Goal: Check status: Check status

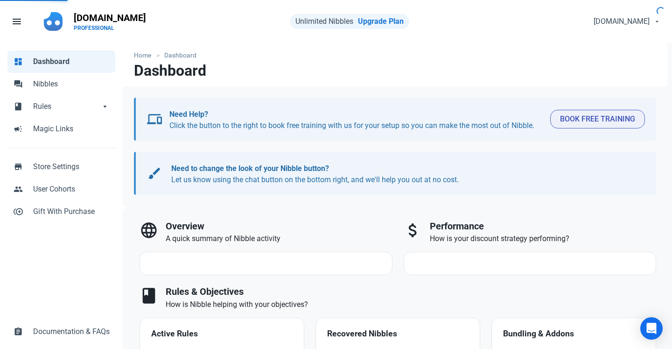
select select "7d"
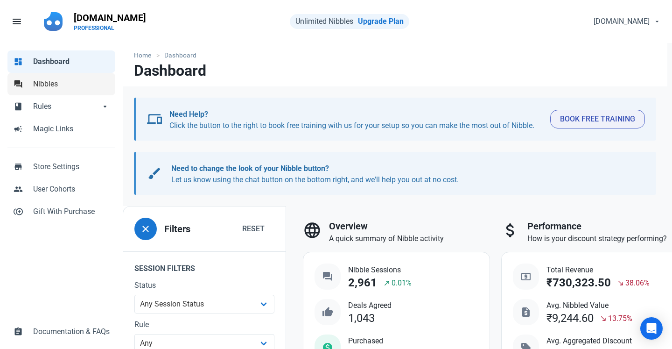
click at [71, 81] on span "Nibbles" at bounding box center [71, 83] width 77 height 11
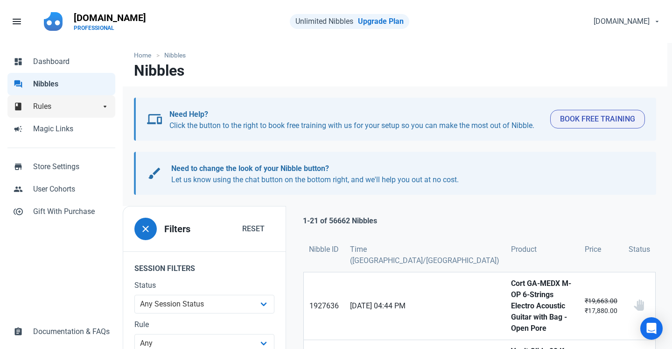
click at [73, 100] on link "book Rules arrow_drop_down" at bounding box center [61, 106] width 108 height 22
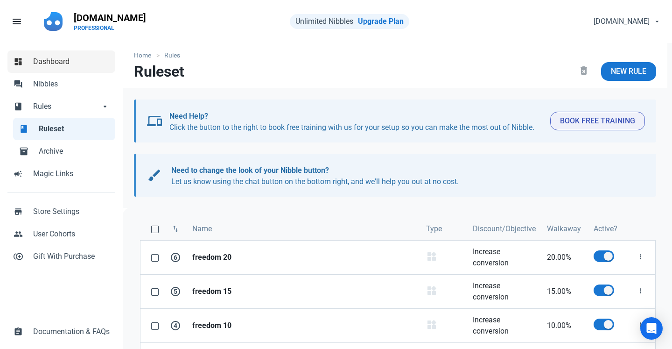
click at [58, 58] on span "Dashboard" at bounding box center [71, 61] width 77 height 11
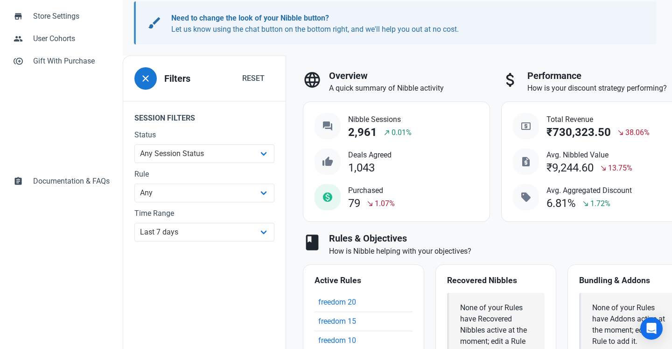
scroll to position [155, 0]
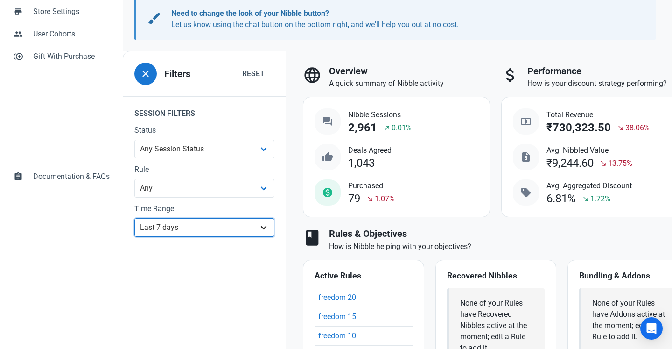
select select "custom"
select select "7"
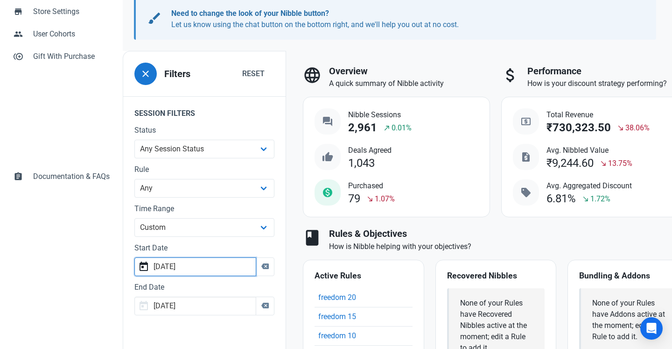
click at [228, 267] on input "[DATE]" at bounding box center [195, 266] width 122 height 19
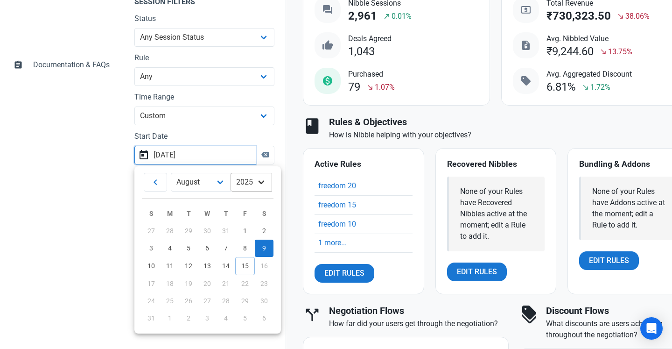
scroll to position [293, 0]
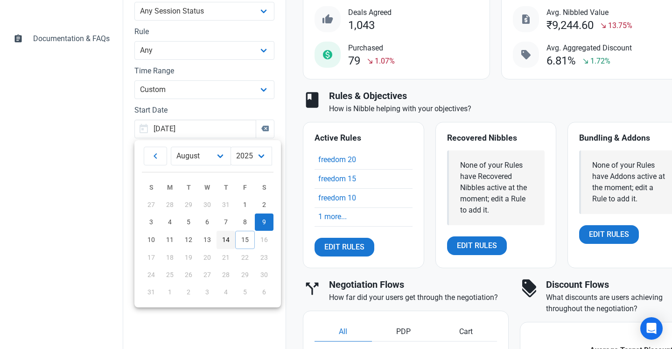
click at [226, 238] on span "14" at bounding box center [225, 239] width 7 height 7
type input "[DATE]"
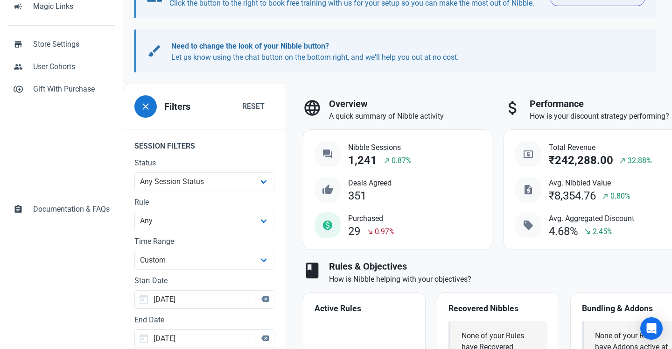
scroll to position [123, 0]
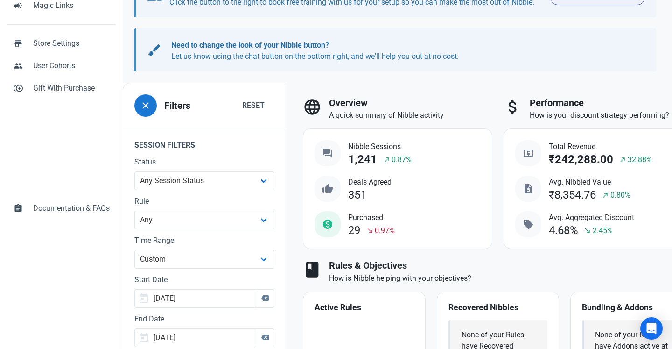
drag, startPoint x: 554, startPoint y: 101, endPoint x: 643, endPoint y: 236, distance: 162.1
click at [643, 236] on div "attach_money Performance How is your discount strategy performing? local_atm To…" at bounding box center [598, 173] width 201 height 163
click at [643, 236] on div "local_atm Total Revenue ₹242,288.00 north_east 32.88% request_quote Avg. Nibble…" at bounding box center [598, 188] width 166 height 97
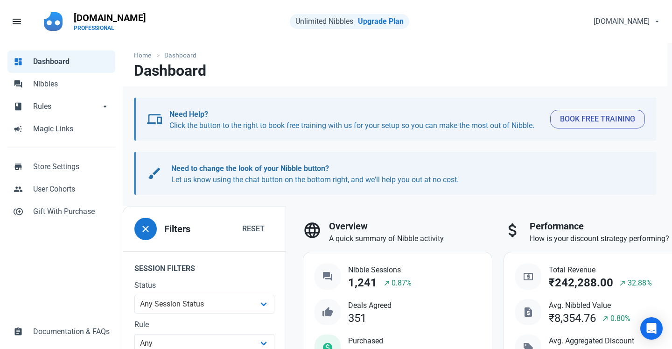
scroll to position [0, 0]
